Goal: Task Accomplishment & Management: Complete application form

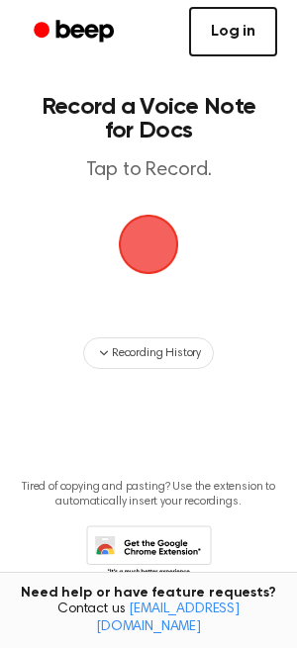
click at [238, 29] on link "Log in" at bounding box center [233, 31] width 88 height 49
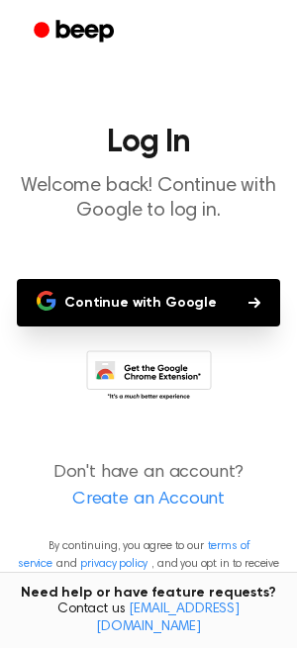
click at [117, 499] on link "Create an Account" at bounding box center [148, 499] width 257 height 27
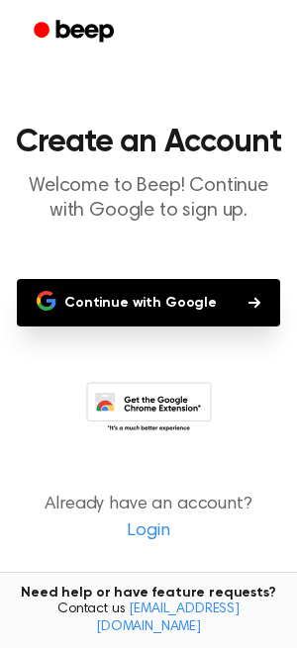
click at [169, 310] on button "Continue with Google" at bounding box center [148, 302] width 263 height 47
